Goal: Task Accomplishment & Management: Use online tool/utility

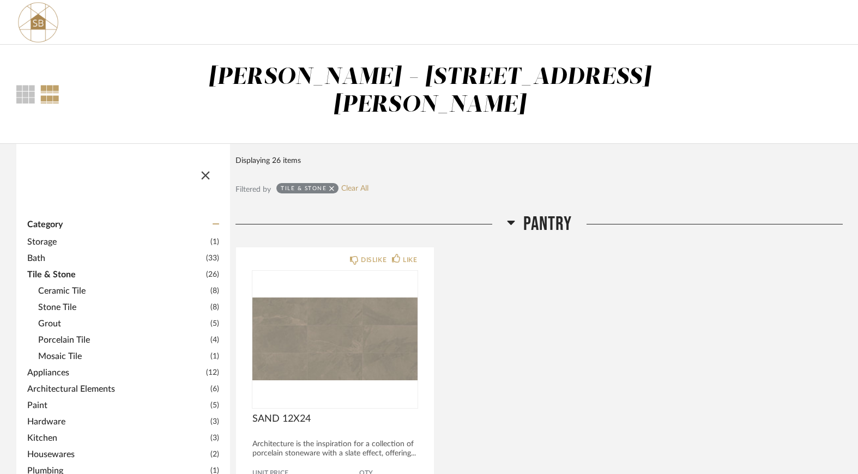
click at [72, 366] on span "Appliances" at bounding box center [115, 372] width 176 height 13
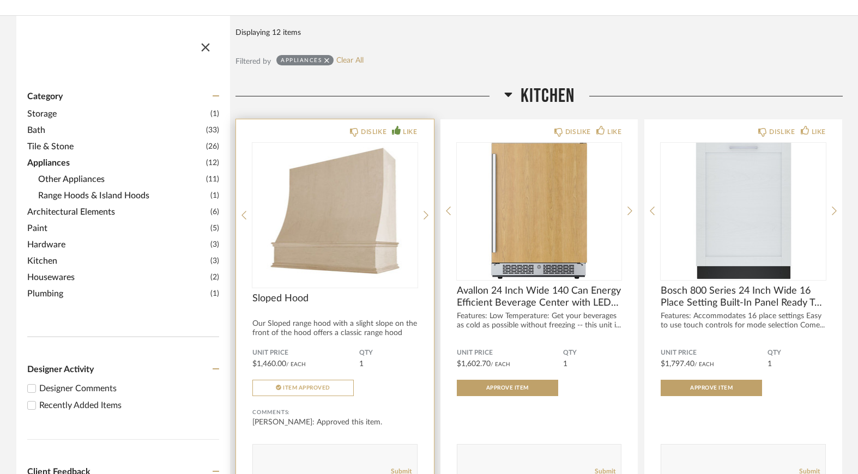
scroll to position [110, 0]
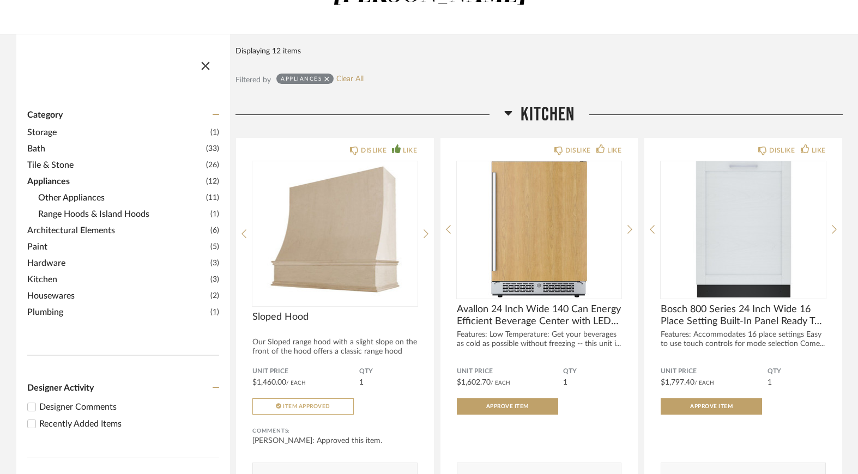
click at [510, 106] on icon at bounding box center [508, 112] width 8 height 13
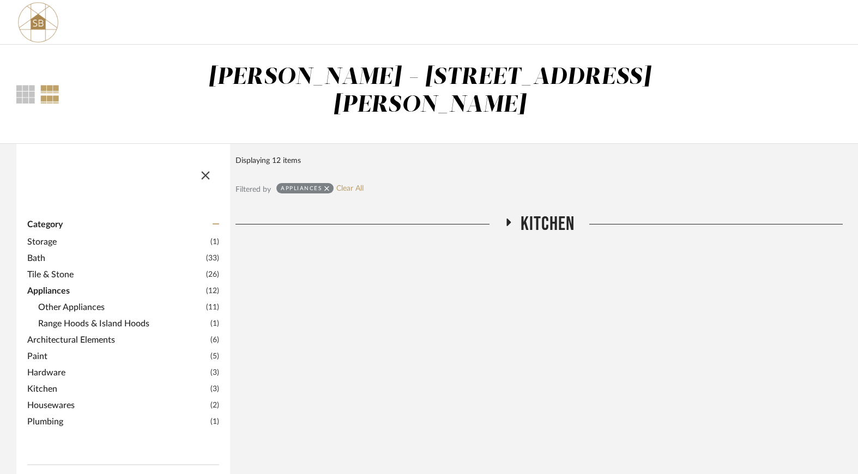
scroll to position [0, 0]
click at [204, 160] on span "button" at bounding box center [205, 173] width 26 height 26
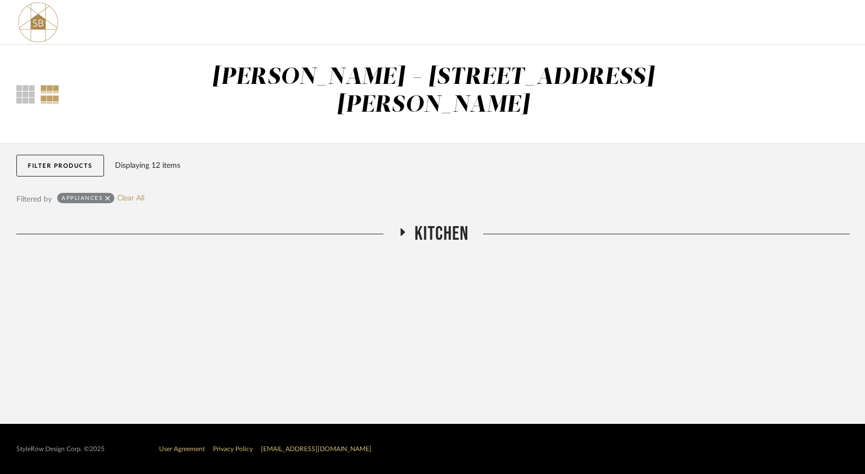
click at [401, 228] on icon at bounding box center [402, 232] width 4 height 8
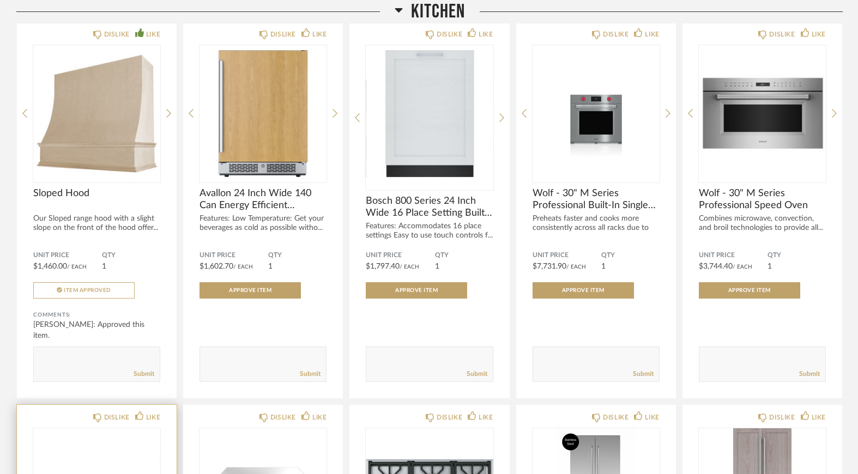
scroll to position [179, 0]
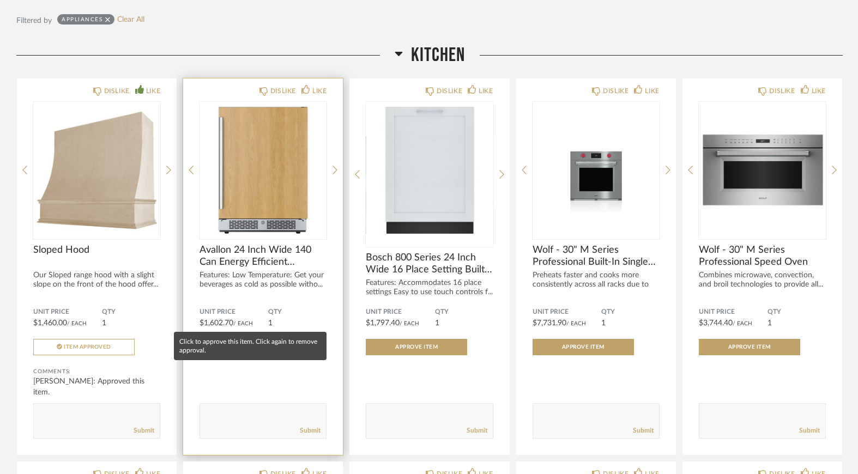
click at [252, 339] on button "Approve Item" at bounding box center [249, 347] width 101 height 16
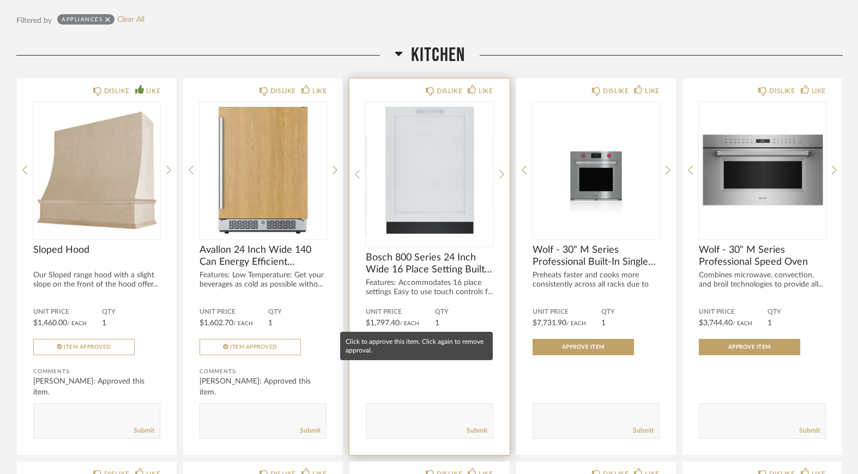
click at [417, 344] on span "Approve Item" at bounding box center [416, 346] width 42 height 5
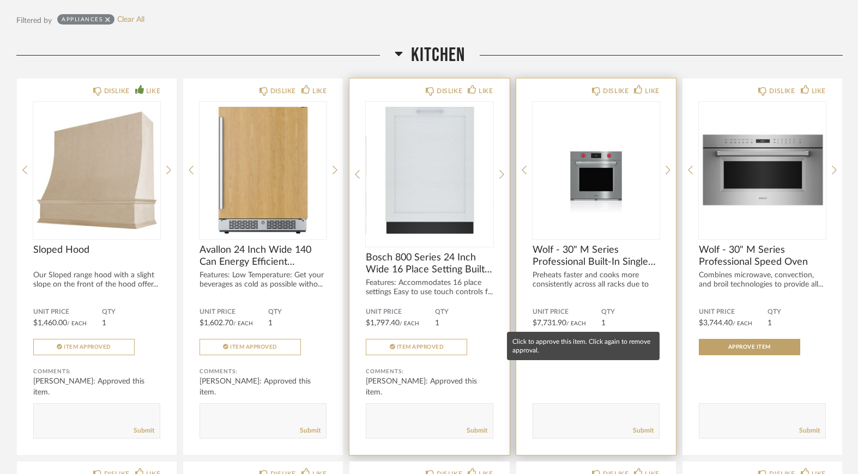
click at [574, 344] on span "Approve Item" at bounding box center [583, 346] width 42 height 5
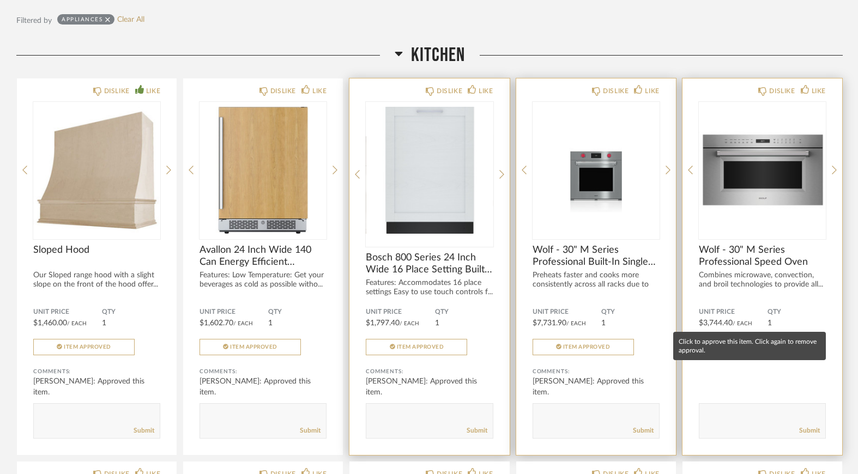
click at [712, 339] on button "Approve Item" at bounding box center [749, 347] width 101 height 16
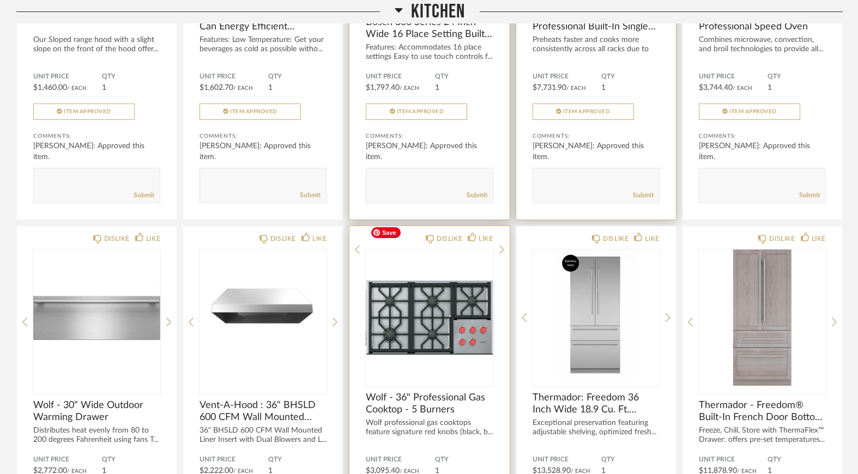
scroll to position [479, 0]
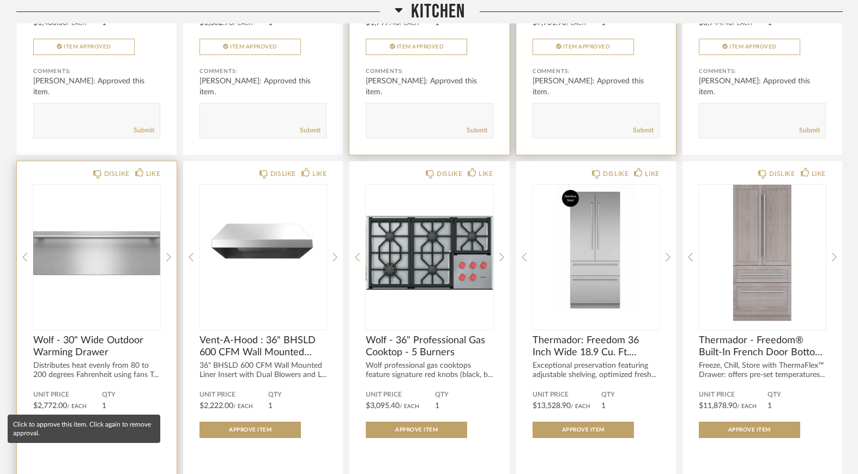
click at [90, 422] on button "Approve Item" at bounding box center [83, 430] width 101 height 16
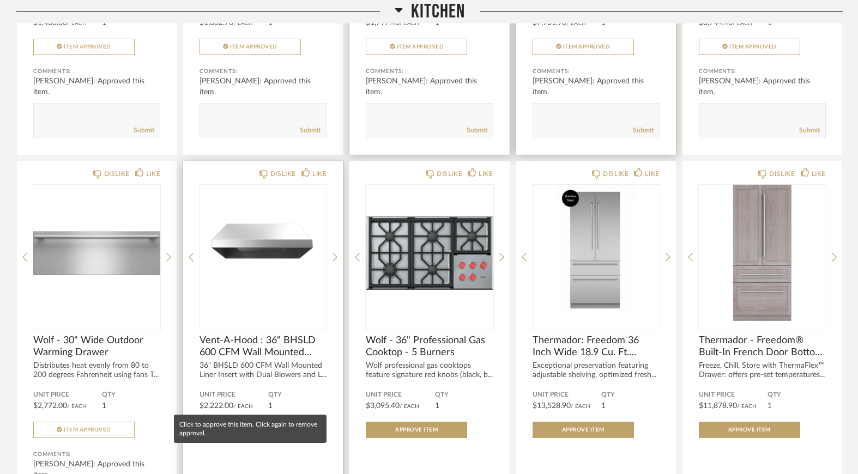
click at [218, 422] on button "Approve Item" at bounding box center [249, 430] width 101 height 16
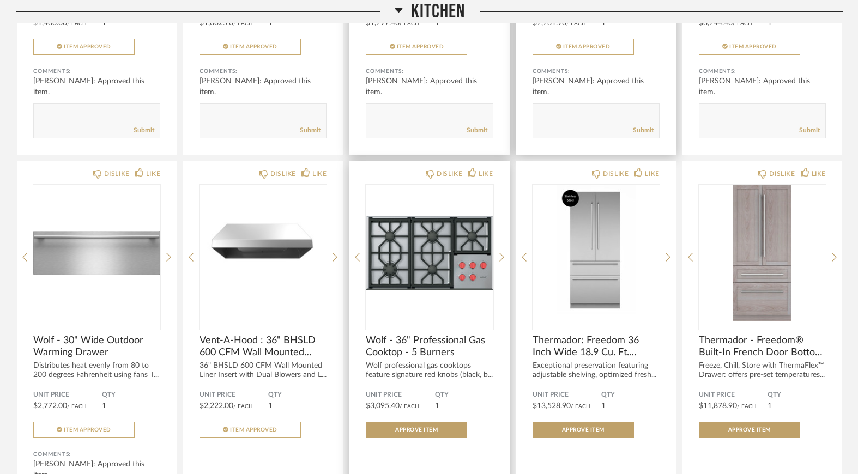
click at [404, 391] on div "Unit Price $3,095.40 / Each QTY 1 Approve Item" at bounding box center [429, 414] width 127 height 47
click at [408, 427] on span "Approve Item" at bounding box center [416, 429] width 42 height 5
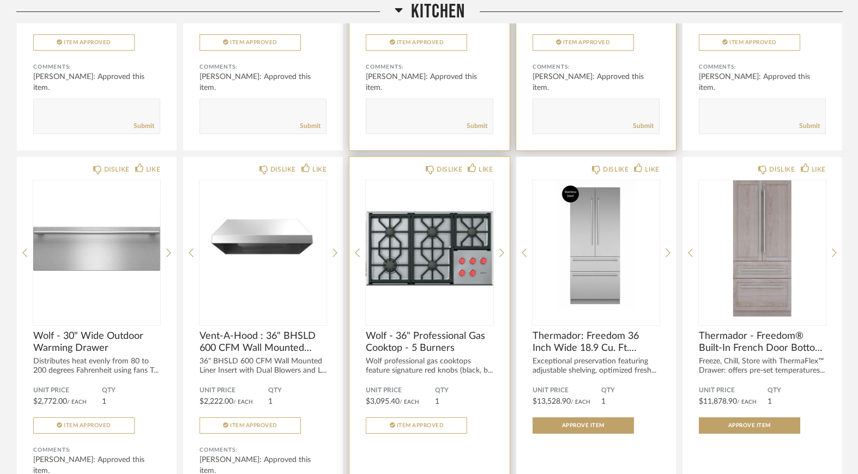
scroll to position [485, 0]
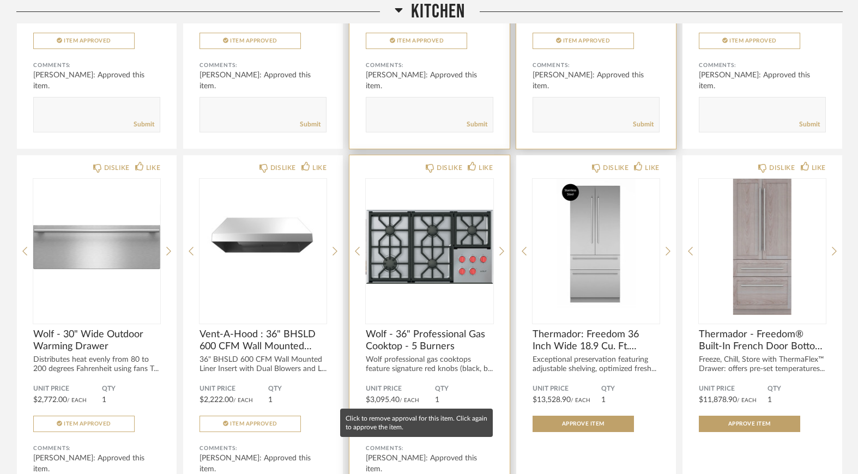
click at [406, 416] on button "Item Approved" at bounding box center [416, 424] width 101 height 16
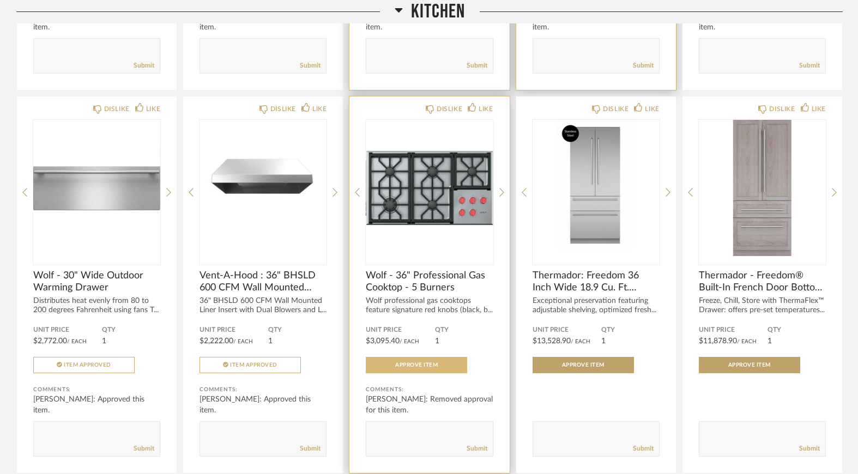
scroll to position [560, 0]
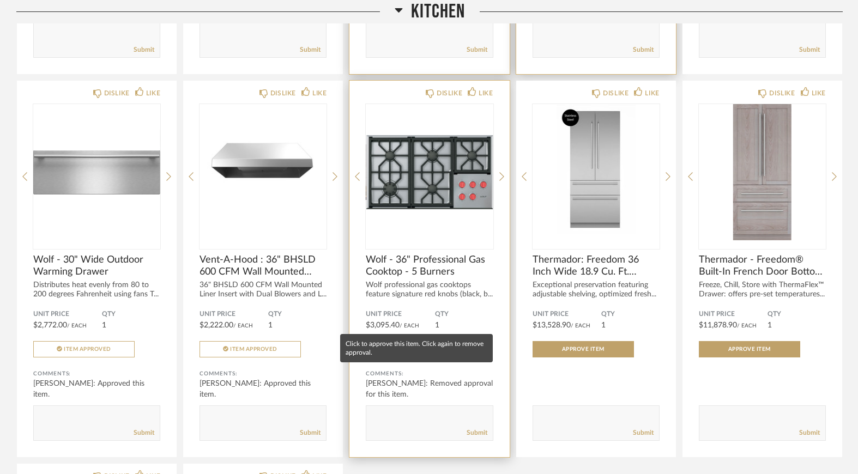
click at [414, 347] on span "Approve Item" at bounding box center [416, 349] width 42 height 5
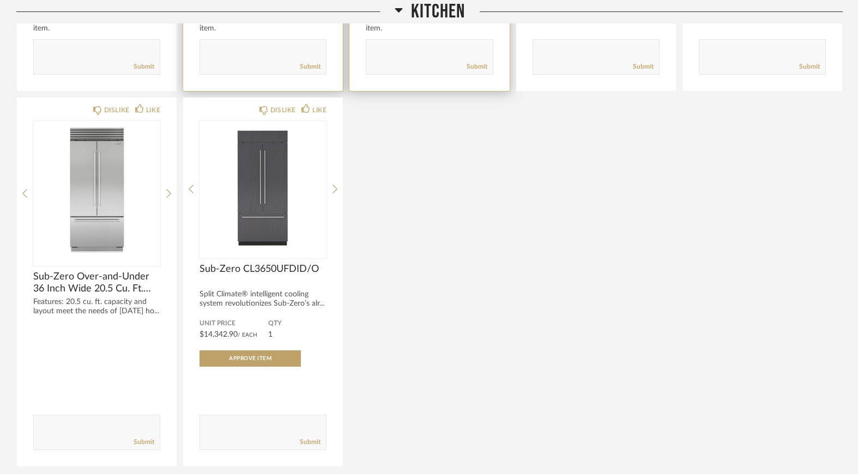
scroll to position [937, 0]
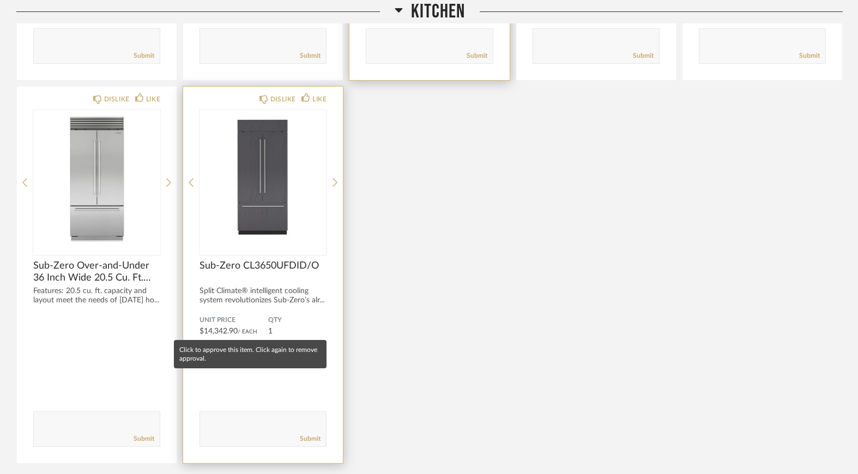
click at [253, 353] on span "Approve Item" at bounding box center [250, 355] width 42 height 5
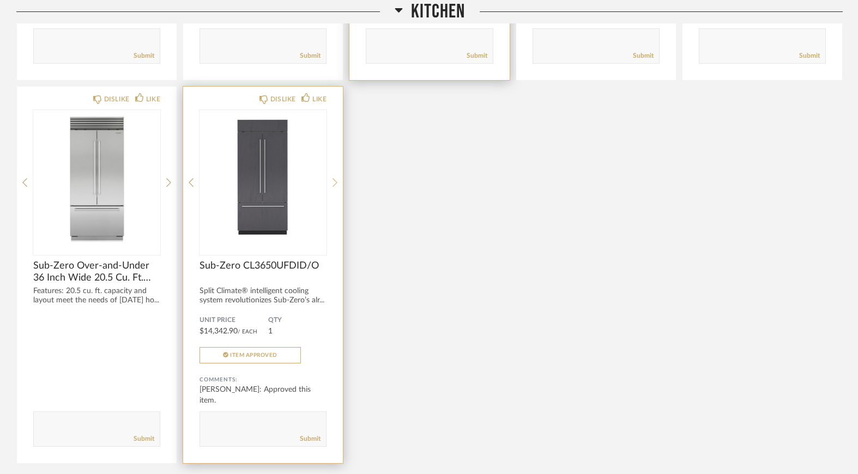
click at [335, 178] on icon at bounding box center [334, 183] width 5 height 10
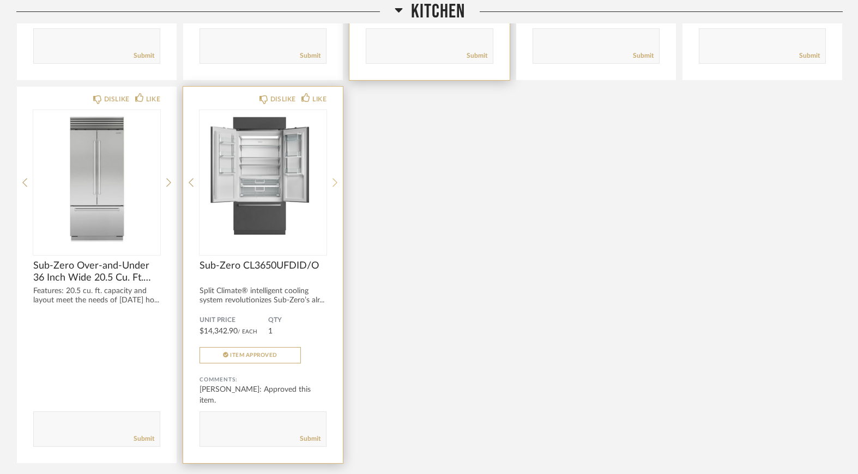
click at [335, 178] on icon at bounding box center [334, 183] width 5 height 10
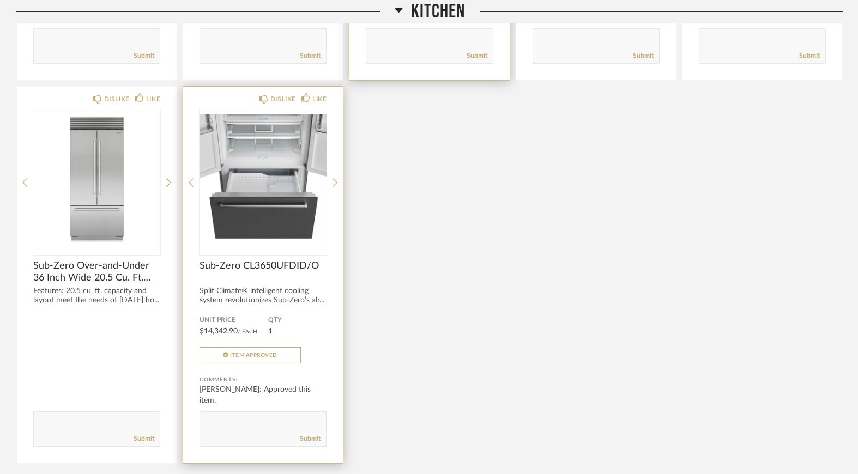
click at [260, 287] on div "Split Climate® intelligent cooling system revolutionizes Sub-Zero’s alr..." at bounding box center [262, 296] width 127 height 19
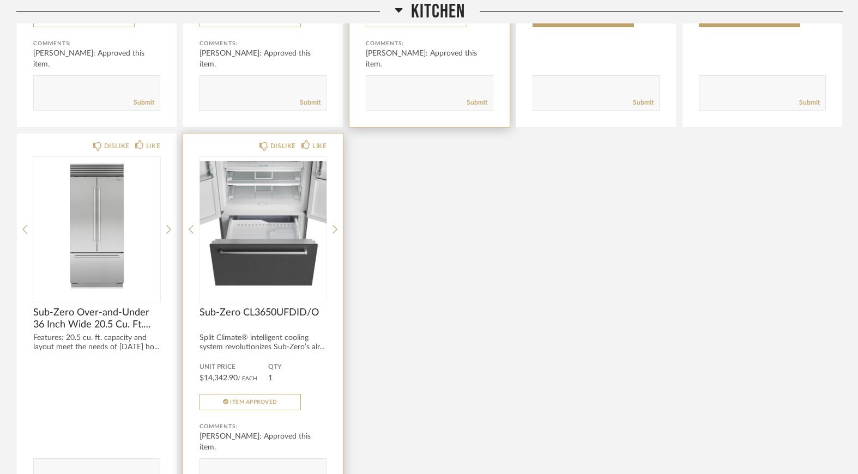
scroll to position [819, 0]
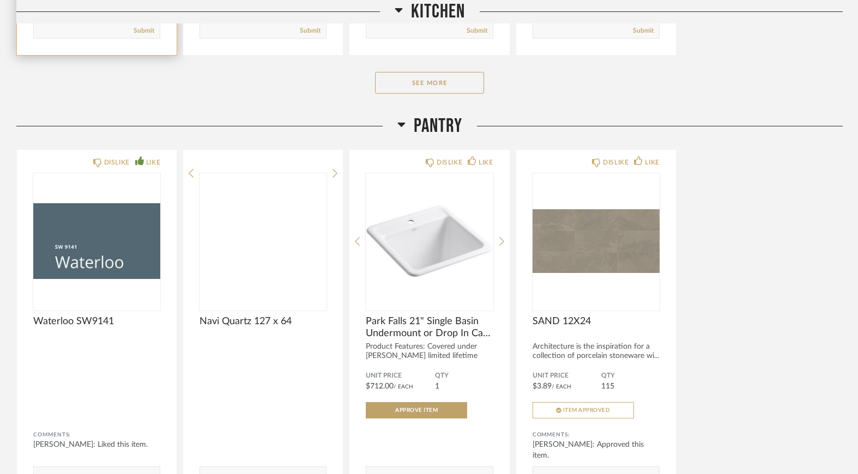
scroll to position [911, 0]
